Goal: Navigation & Orientation: Find specific page/section

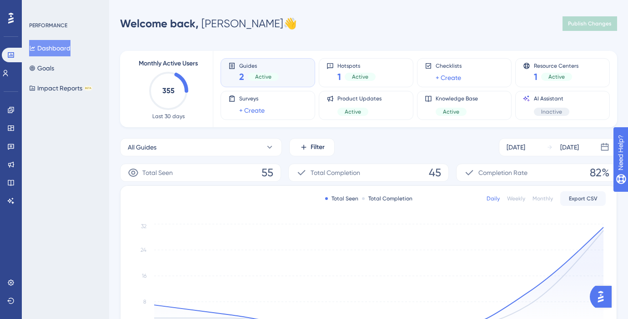
click at [264, 66] on span "Guides" at bounding box center [259, 65] width 40 height 6
click at [242, 78] on span "2" at bounding box center [241, 77] width 5 height 13
click at [13, 110] on icon at bounding box center [10, 109] width 7 height 7
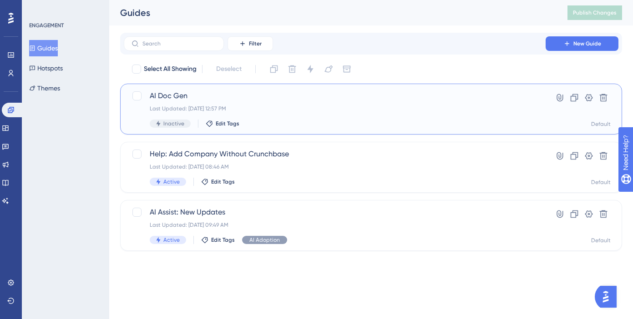
click at [173, 96] on span "AI Doc Gen" at bounding box center [335, 96] width 370 height 11
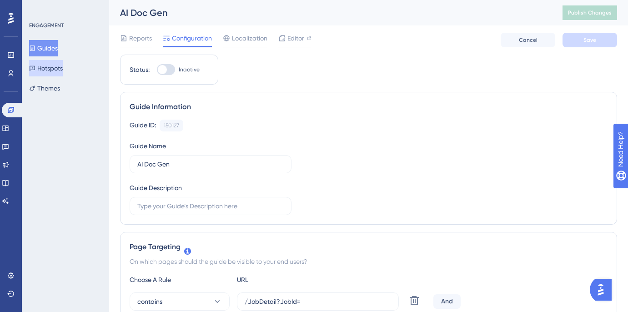
click at [63, 69] on button "Hotspots" at bounding box center [46, 68] width 34 height 16
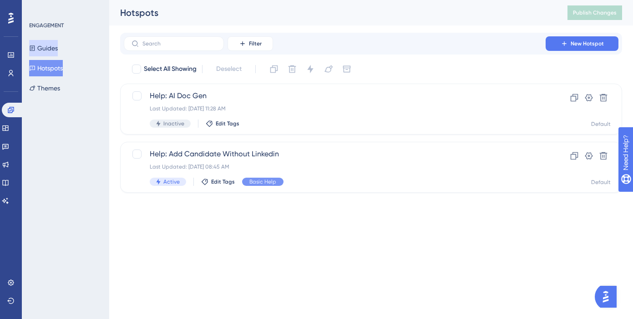
click at [48, 46] on button "Guides" at bounding box center [43, 48] width 29 height 16
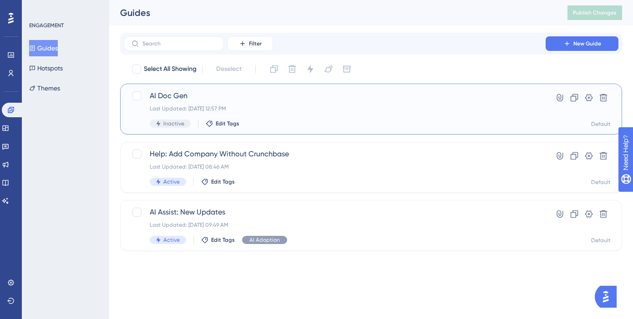
click at [186, 95] on span "AI Doc Gen" at bounding box center [335, 96] width 370 height 11
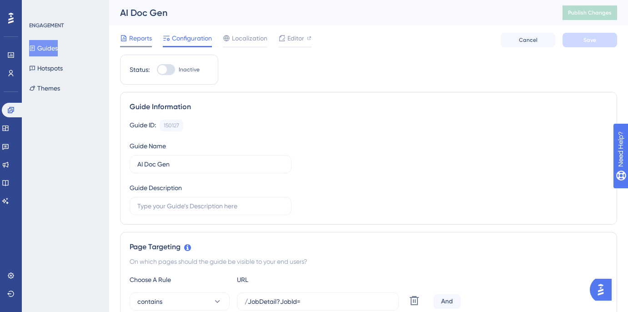
click at [149, 42] on span "Reports" at bounding box center [140, 38] width 23 height 11
